Goal: Task Accomplishment & Management: Use online tool/utility

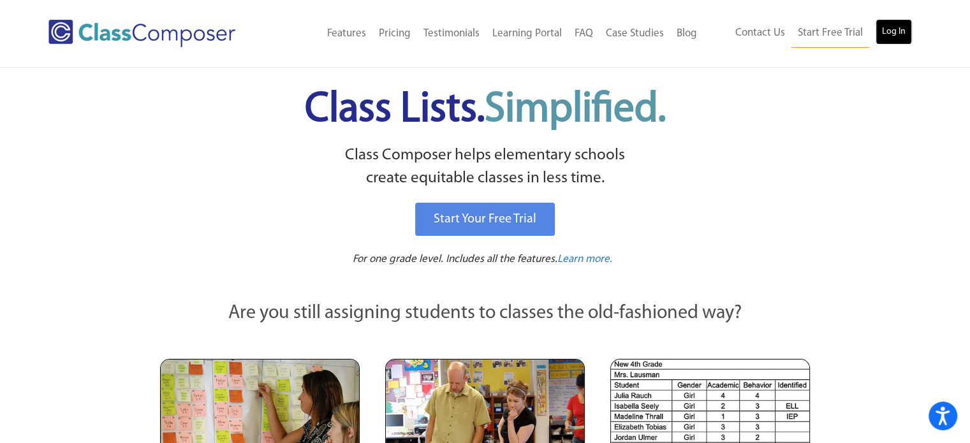
click at [898, 31] on link "Log In" at bounding box center [894, 32] width 36 height 26
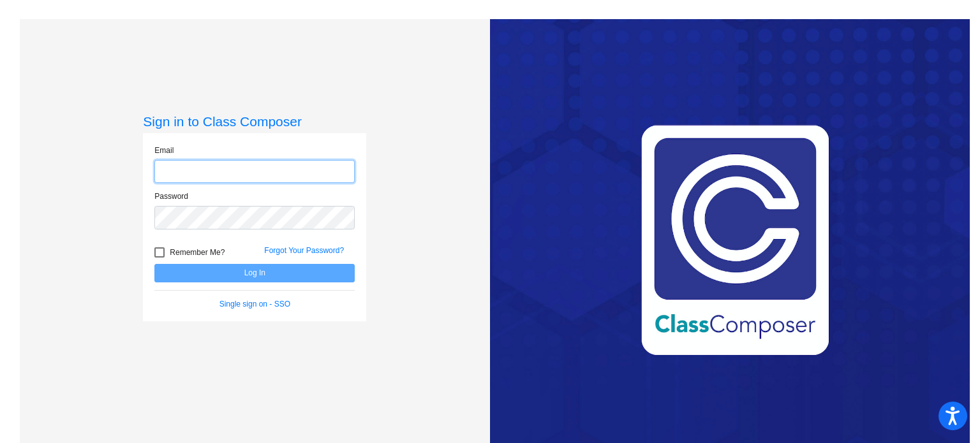
type input "[EMAIL_ADDRESS][DOMAIN_NAME]"
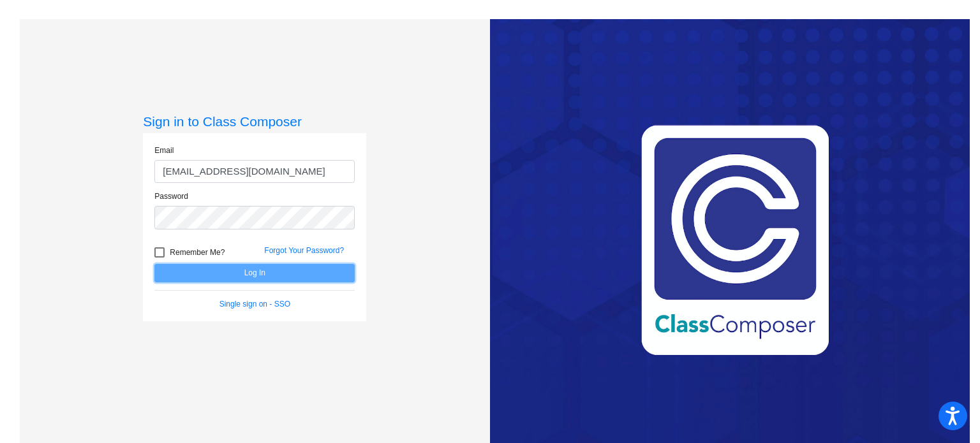
click at [253, 275] on button "Log In" at bounding box center [254, 273] width 200 height 19
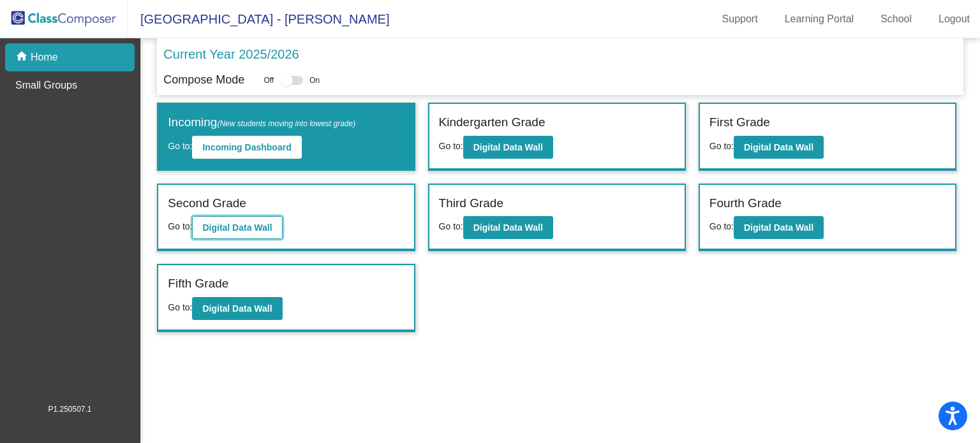
click at [221, 230] on b "Digital Data Wall" at bounding box center [237, 228] width 70 height 10
